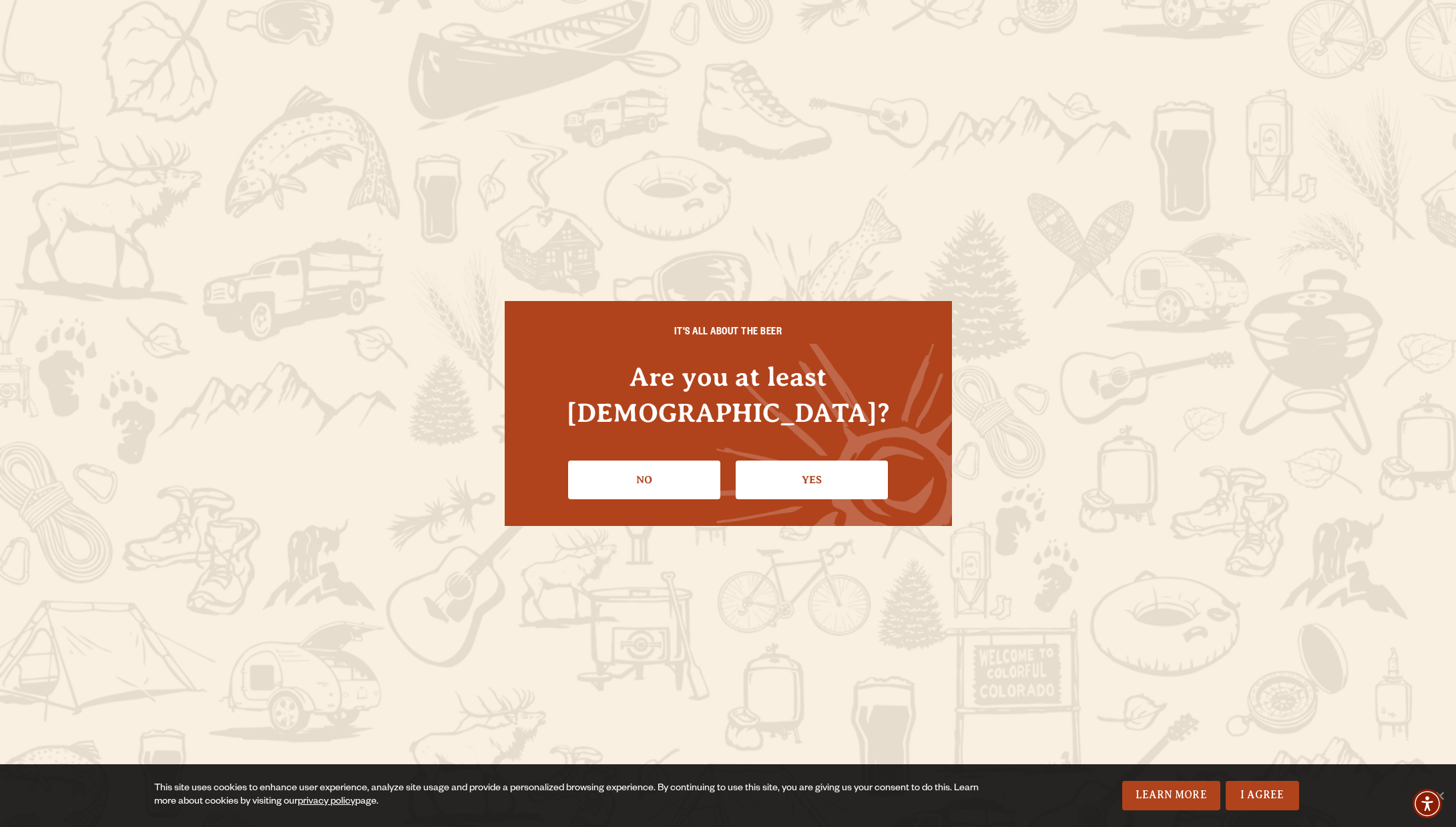
click at [827, 472] on link "Yes" at bounding box center [811, 479] width 152 height 39
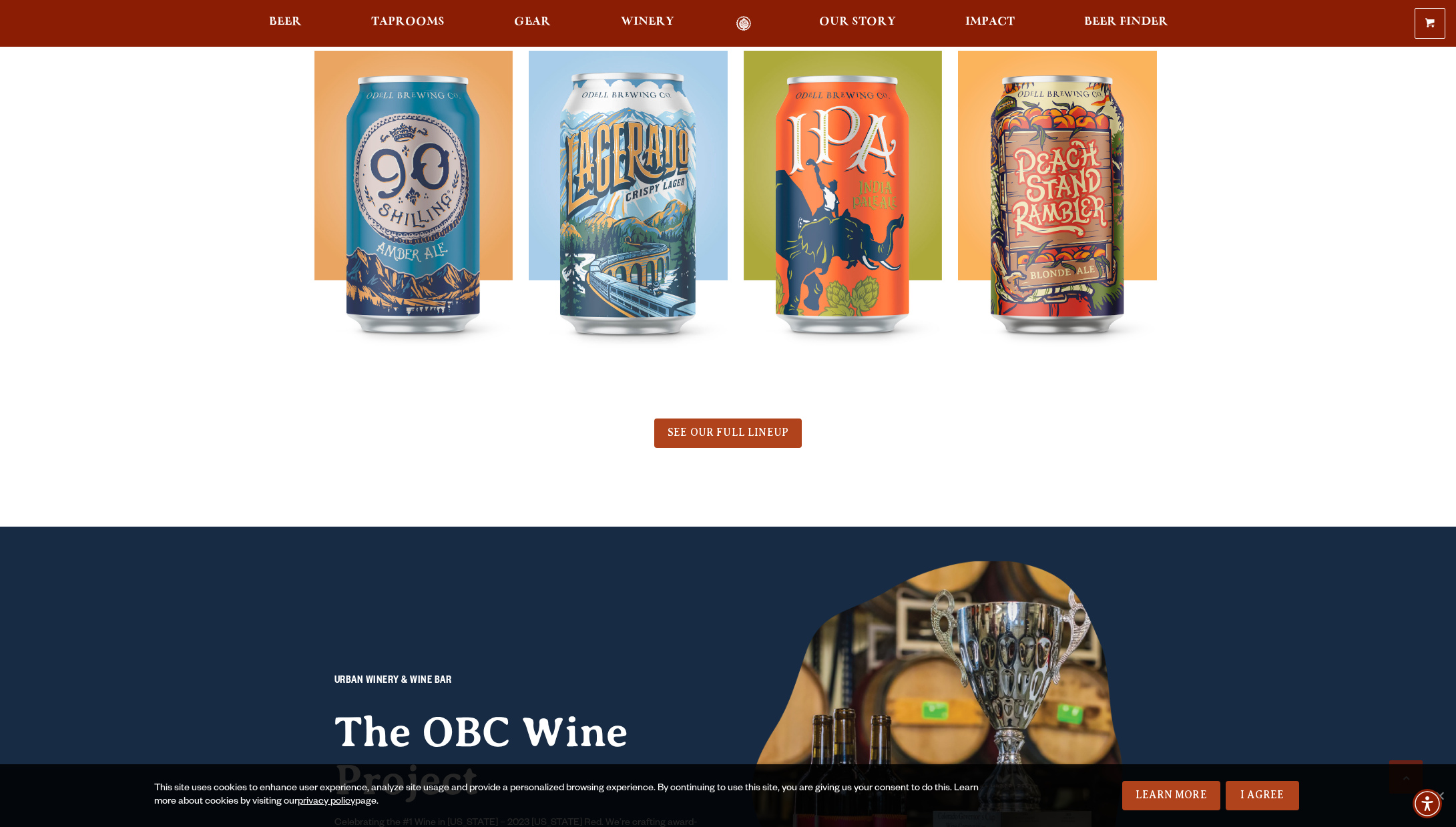
scroll to position [516, 0]
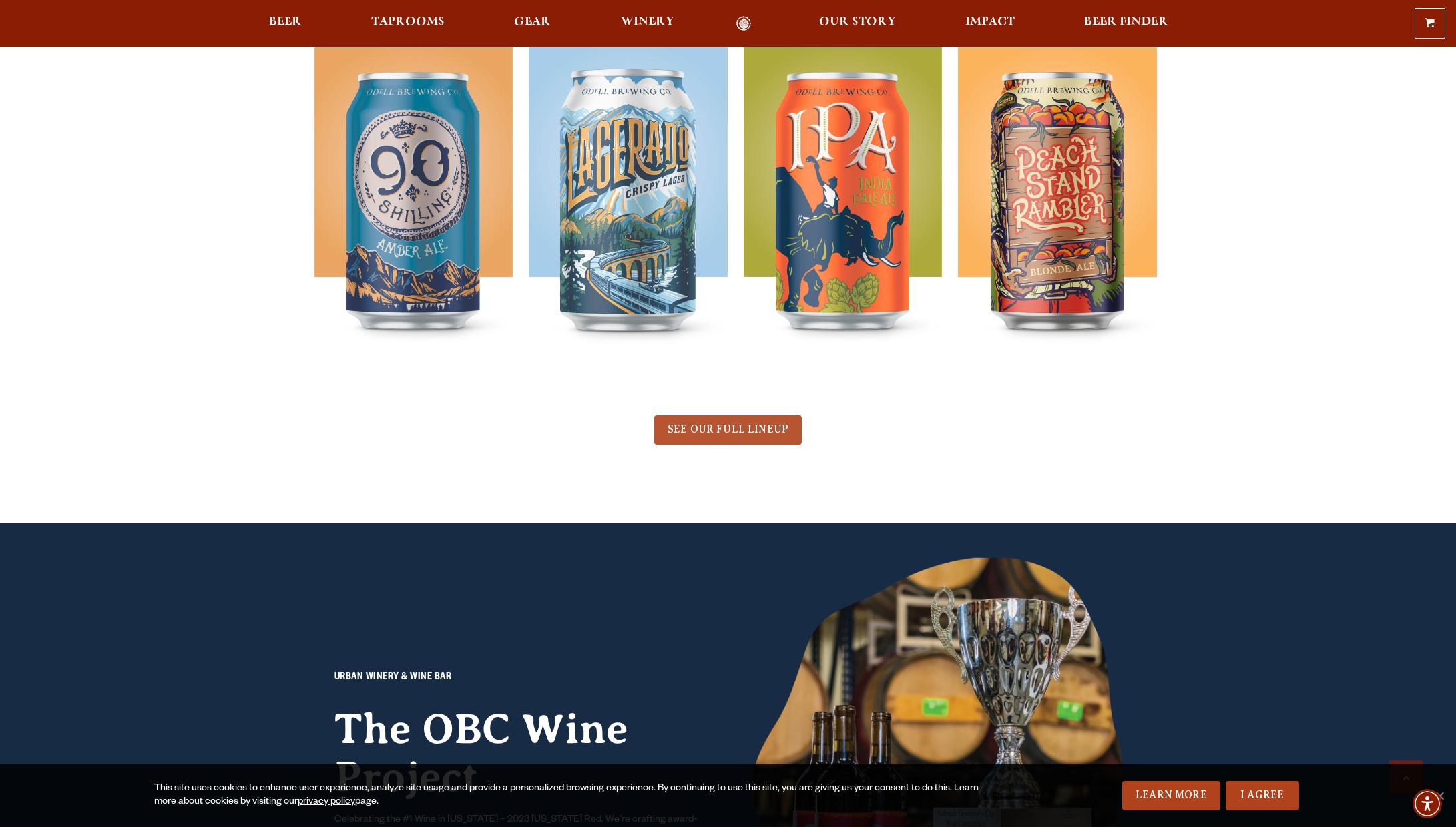
click at [747, 430] on span "SEE OUR FULL LINEUP" at bounding box center [728, 429] width 121 height 12
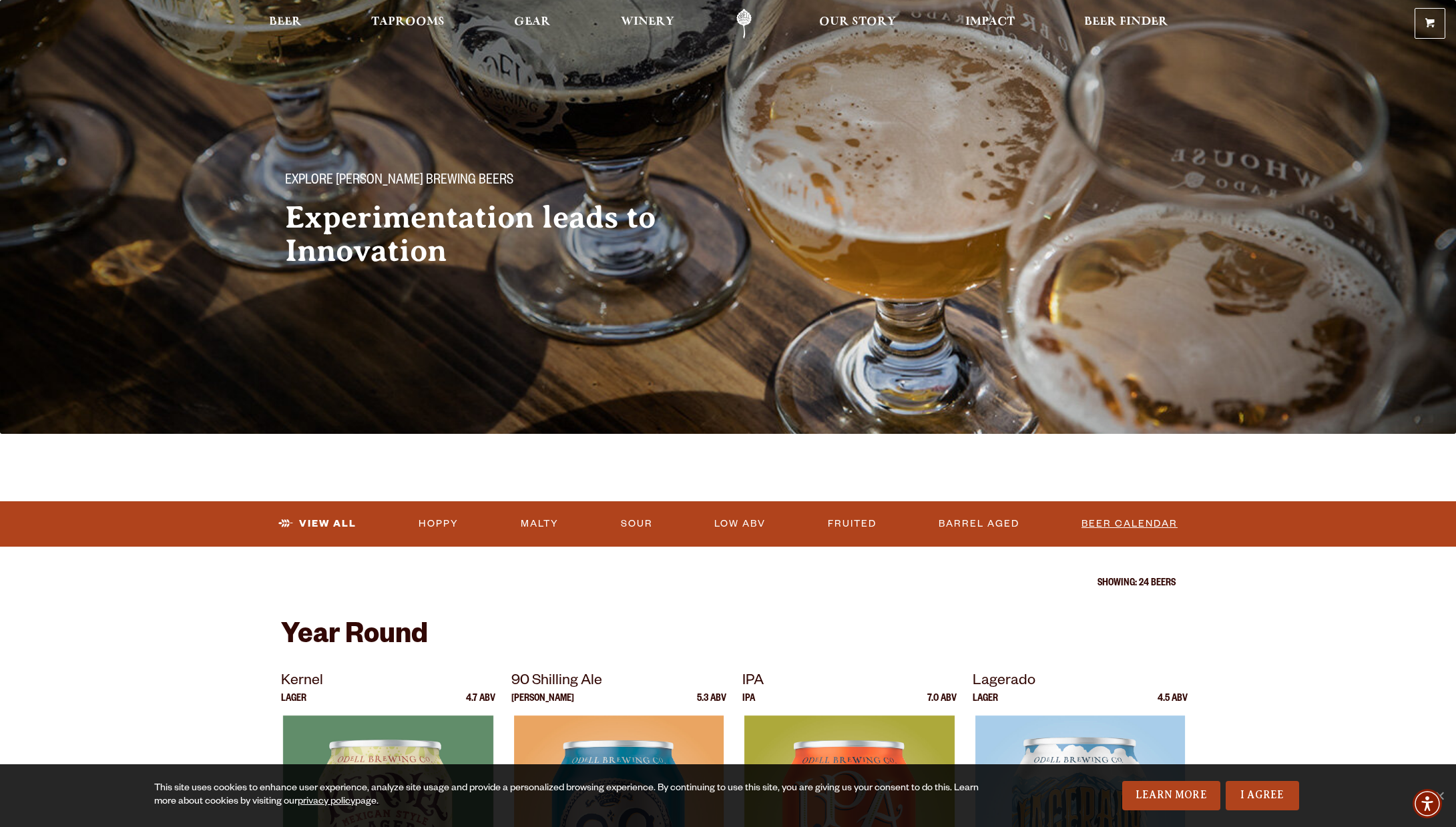
click at [1134, 522] on link "Beer Calendar" at bounding box center [1129, 523] width 106 height 30
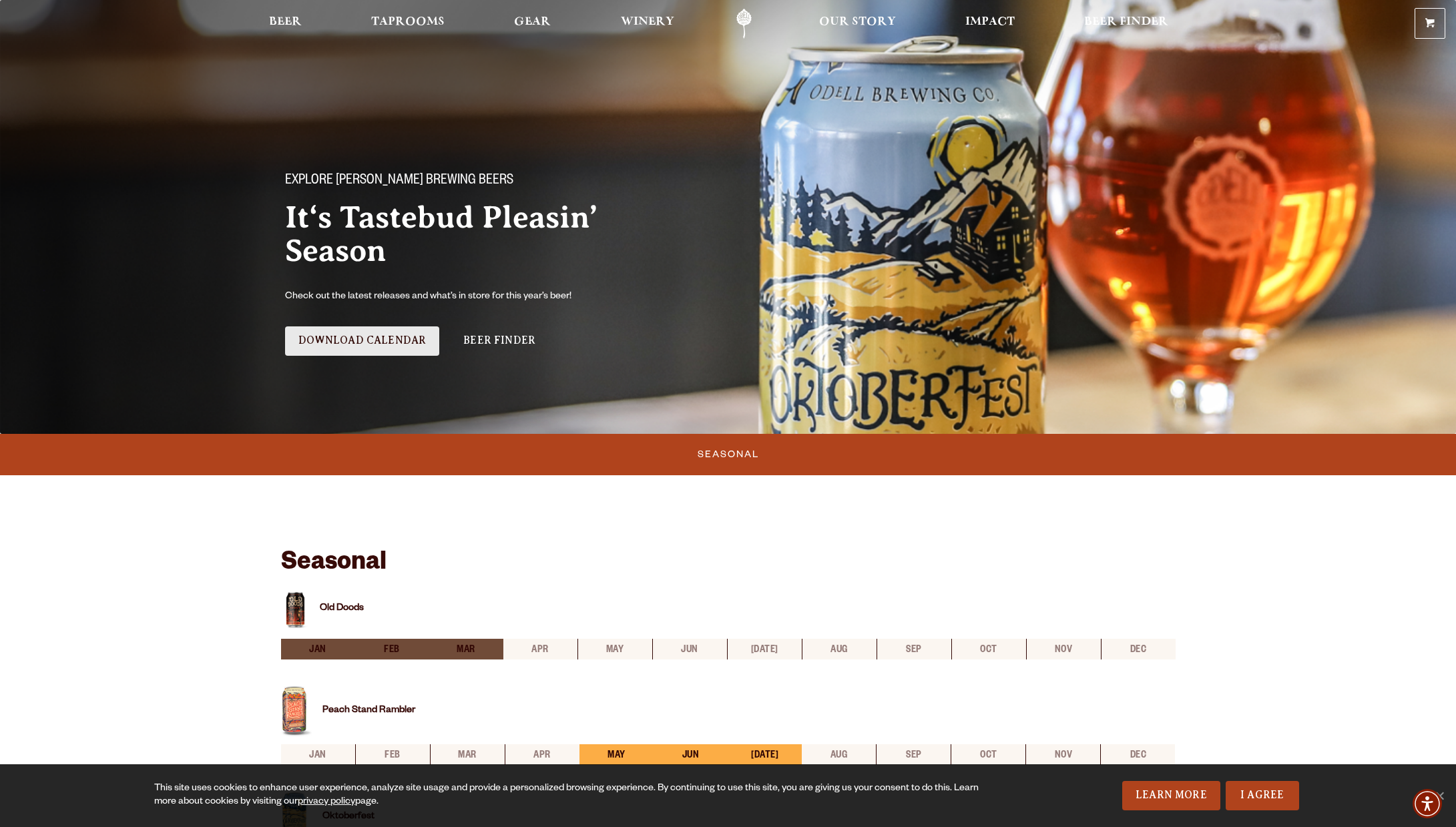
click at [393, 338] on link "Download Calendar" at bounding box center [362, 341] width 155 height 29
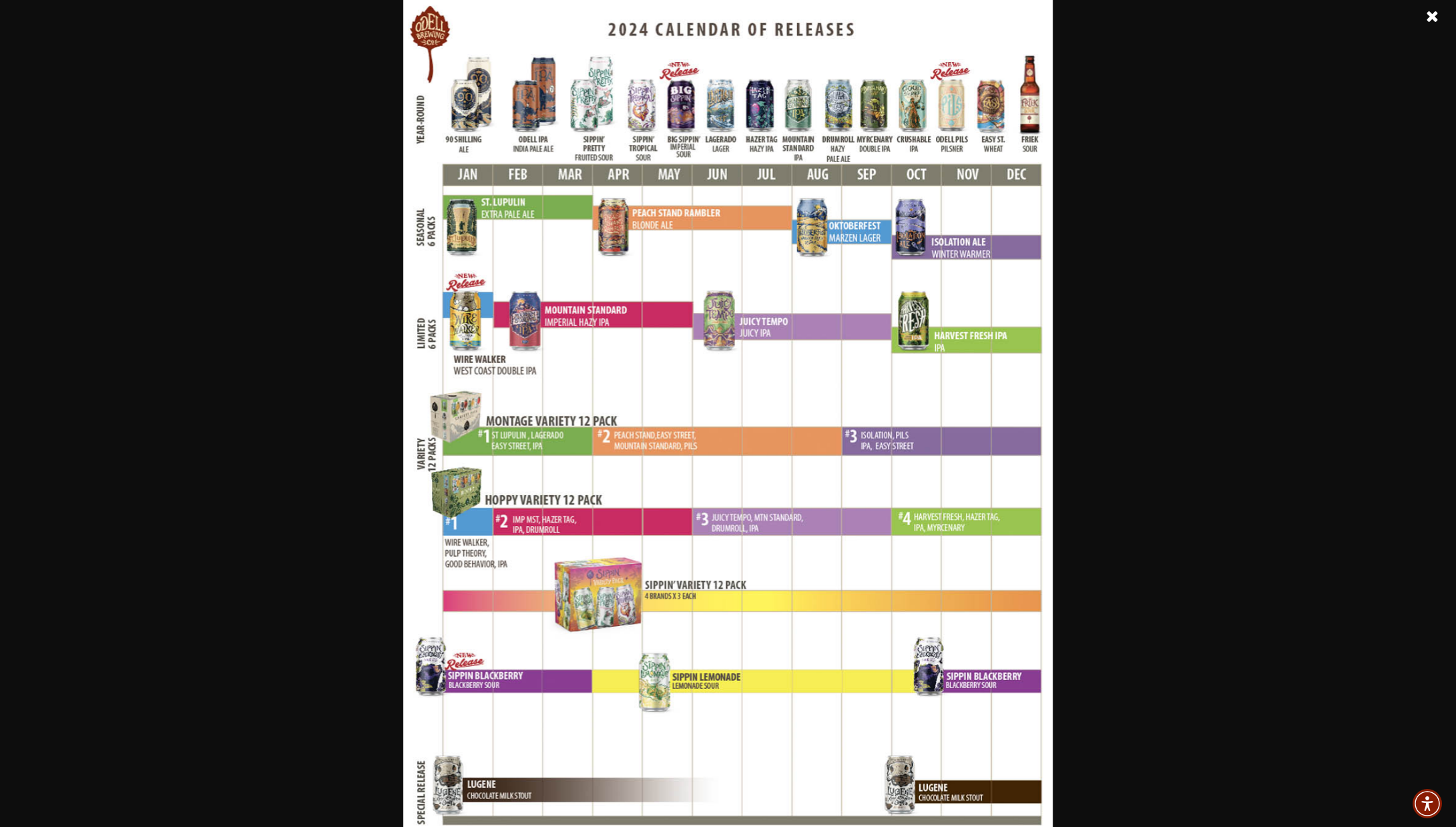
click at [1432, 13] on link at bounding box center [1433, 16] width 34 height 34
